Goal: Find specific page/section: Find specific page/section

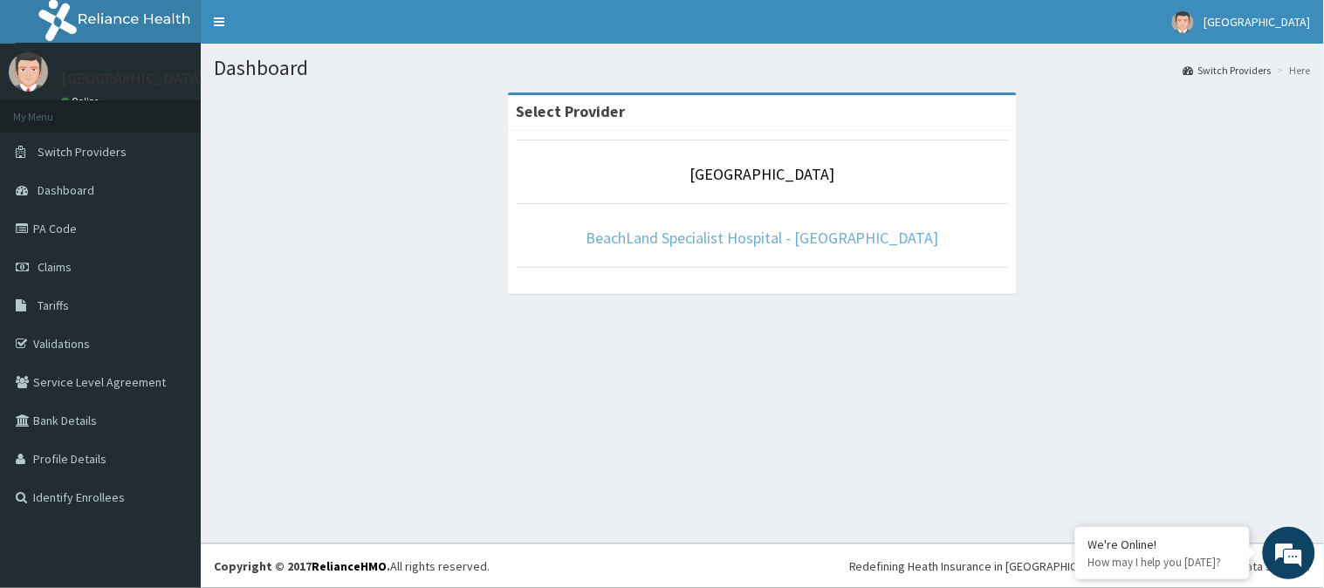
click at [782, 246] on link "BeachLand Specialist Hospital - [GEOGRAPHIC_DATA]" at bounding box center [762, 238] width 353 height 20
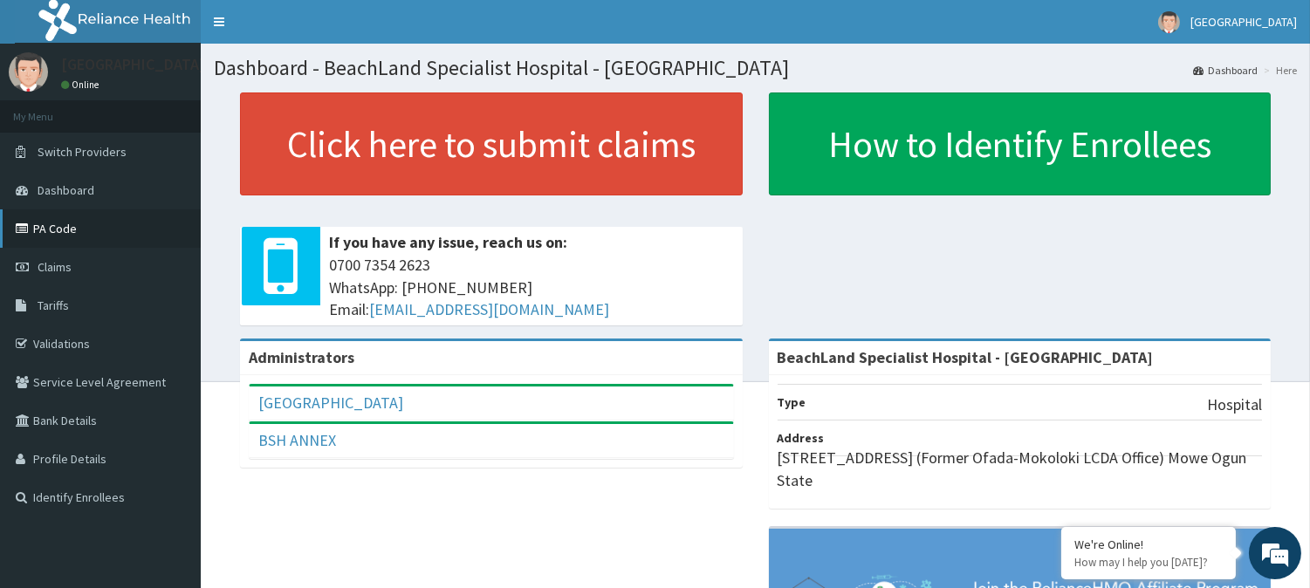
click at [83, 228] on link "PA Code" at bounding box center [100, 228] width 201 height 38
